Goal: Task Accomplishment & Management: Use online tool/utility

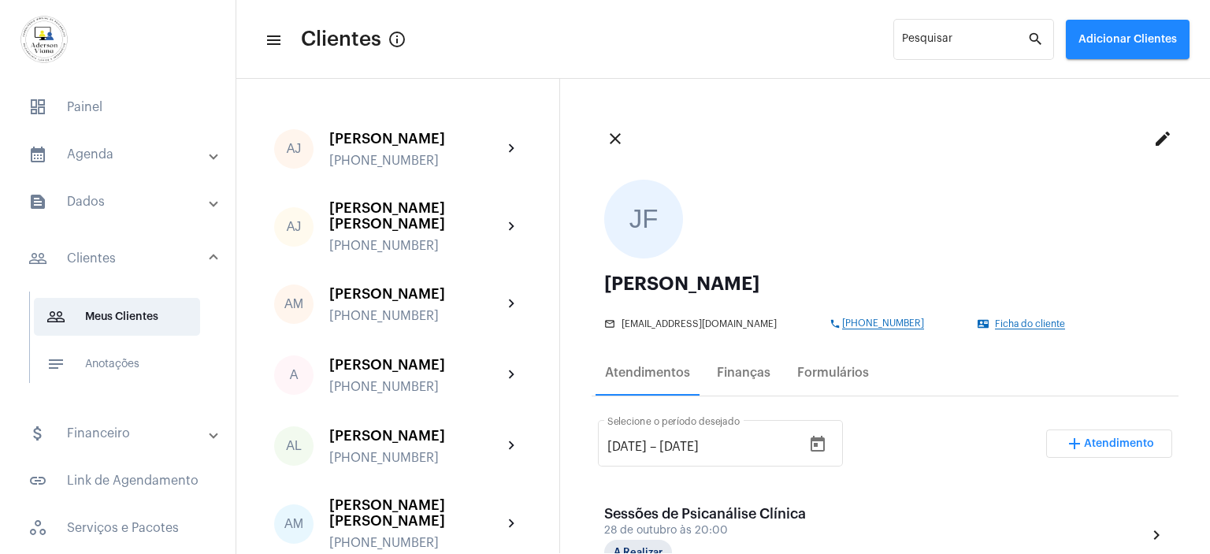
scroll to position [551, 0]
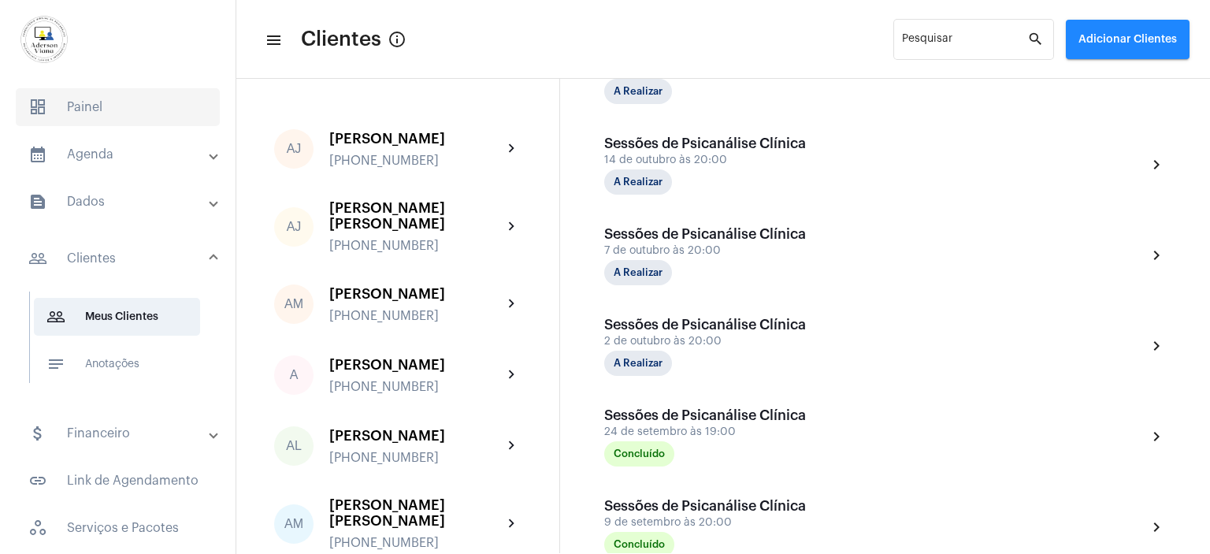
click at [77, 109] on span "dashboard Painel" at bounding box center [118, 107] width 204 height 38
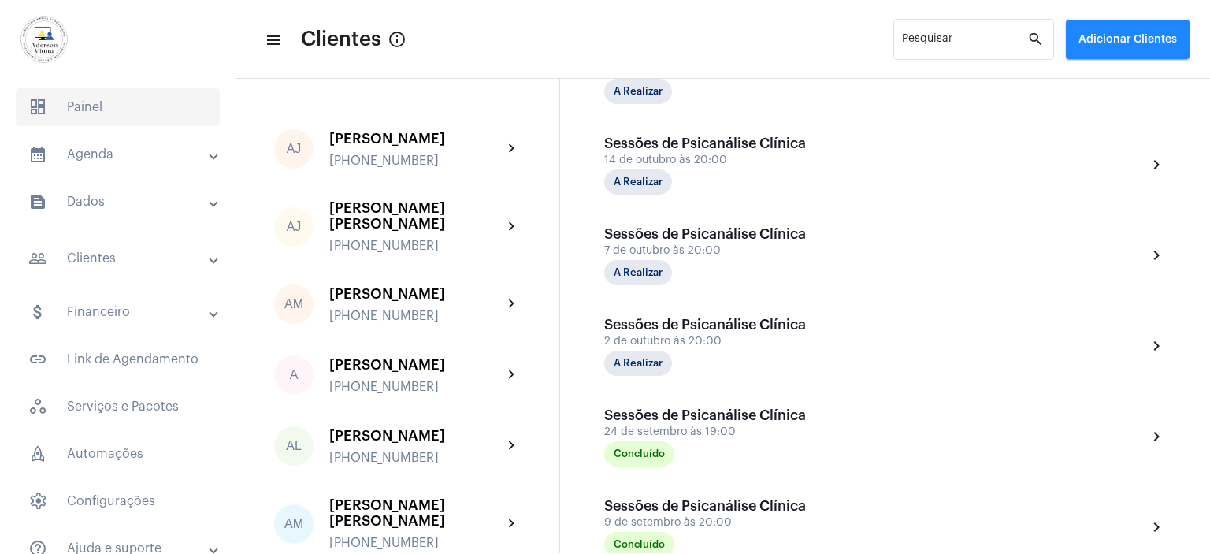
click at [77, 109] on span "dashboard Painel" at bounding box center [118, 107] width 204 height 38
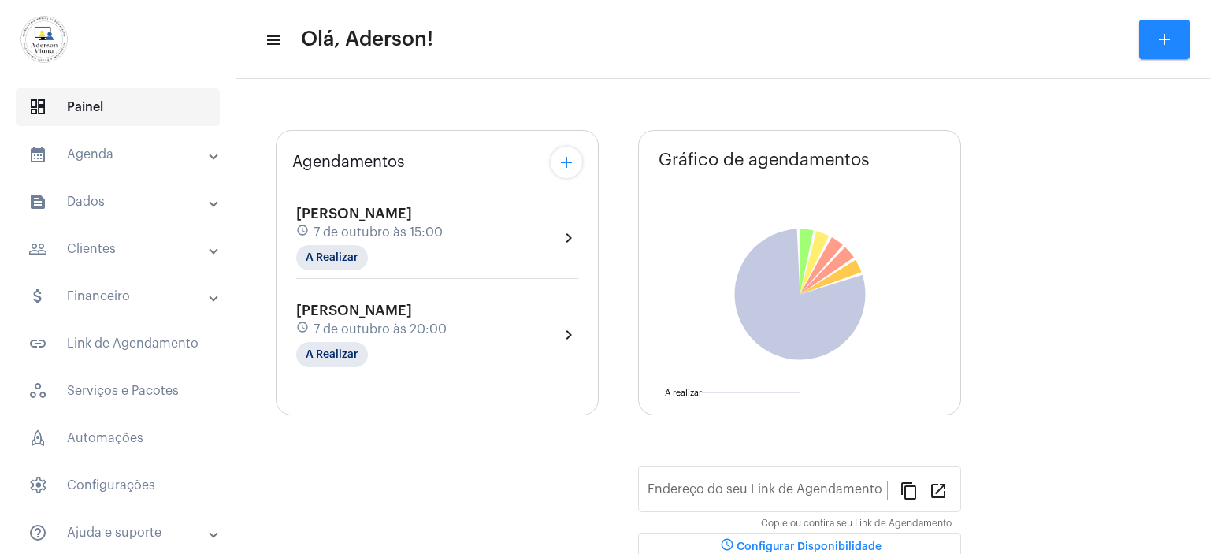
type input "[URL][DOMAIN_NAME][PERSON_NAME]"
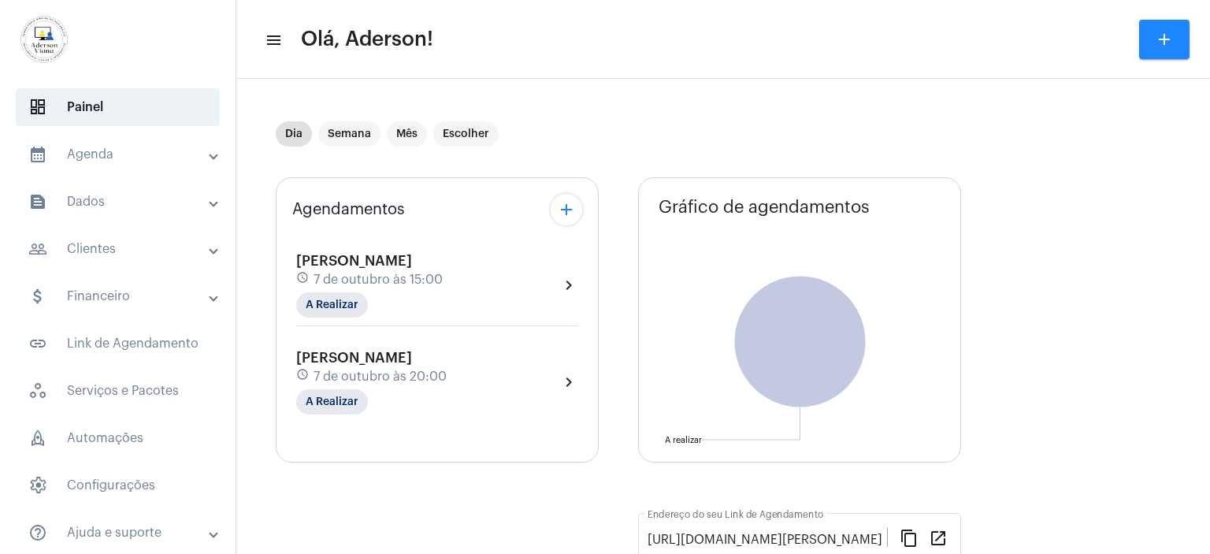
click at [359, 357] on span "[PERSON_NAME]" at bounding box center [354, 357] width 116 height 14
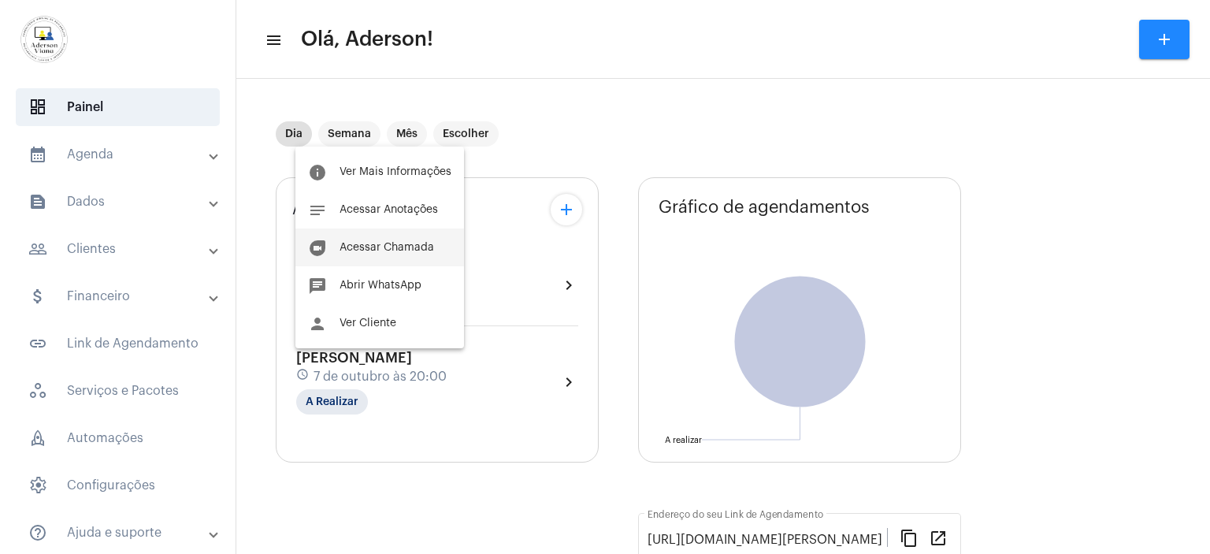
click at [381, 246] on span "Acessar Chamada" at bounding box center [386, 247] width 94 height 11
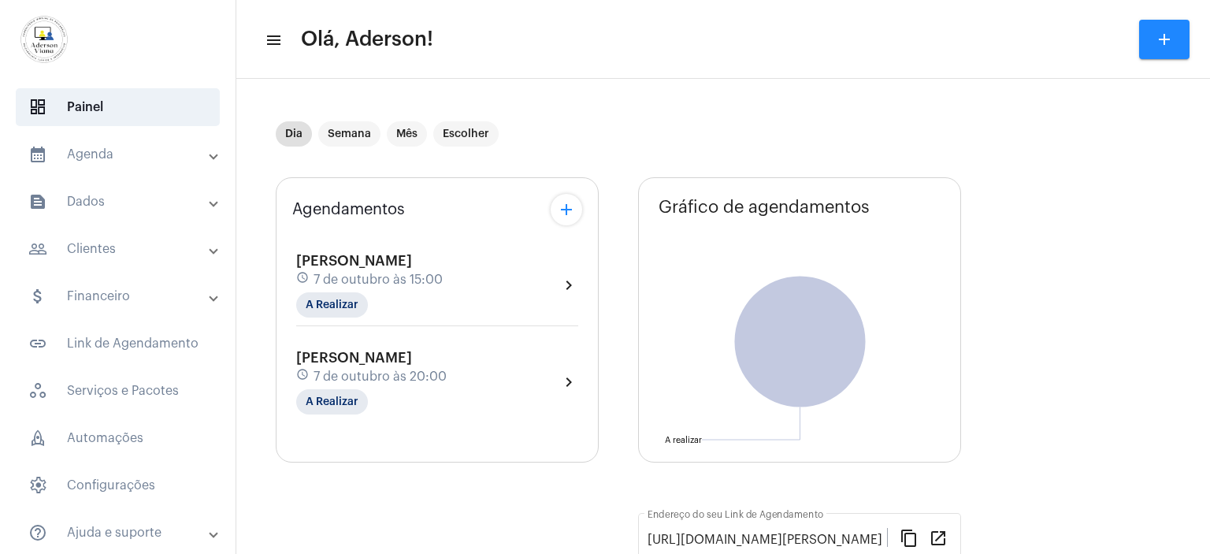
click at [381, 246] on div "[PERSON_NAME] schedule 7 de outubro às 15:00 A Realizar chevron_right [PERSON_N…" at bounding box center [437, 325] width 290 height 185
